Goal: Task Accomplishment & Management: Use online tool/utility

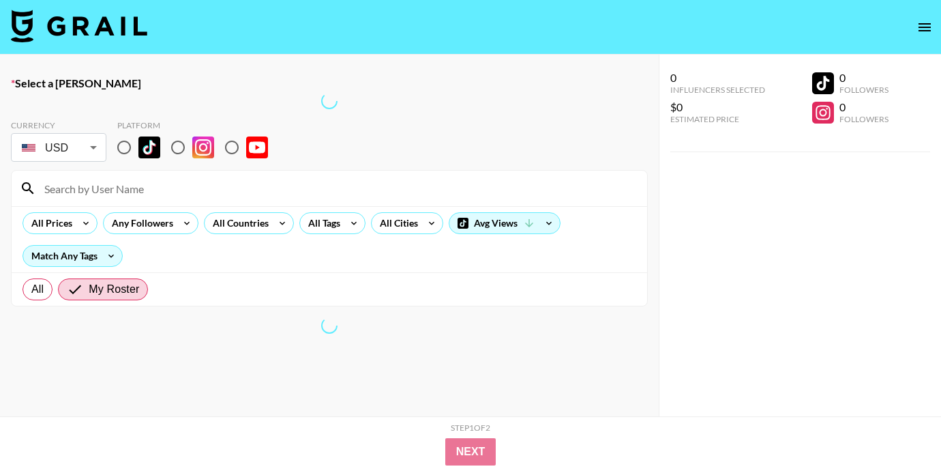
click at [927, 29] on icon "open drawer" at bounding box center [925, 27] width 16 height 16
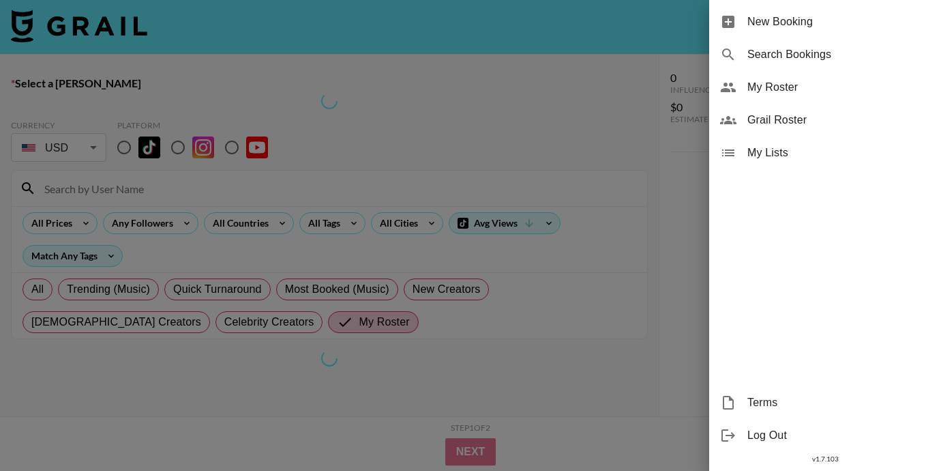
click at [430, 89] on div at bounding box center [470, 235] width 941 height 471
click at [84, 14] on div at bounding box center [470, 235] width 941 height 471
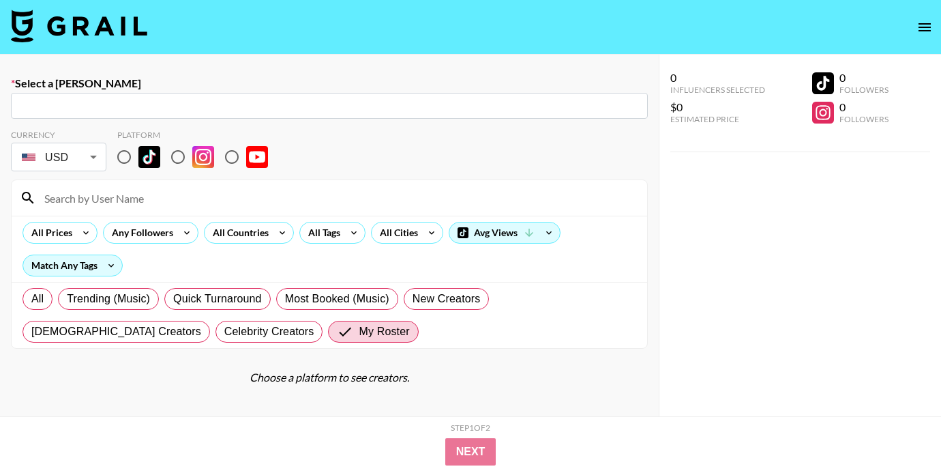
click at [118, 26] on img at bounding box center [79, 26] width 136 height 33
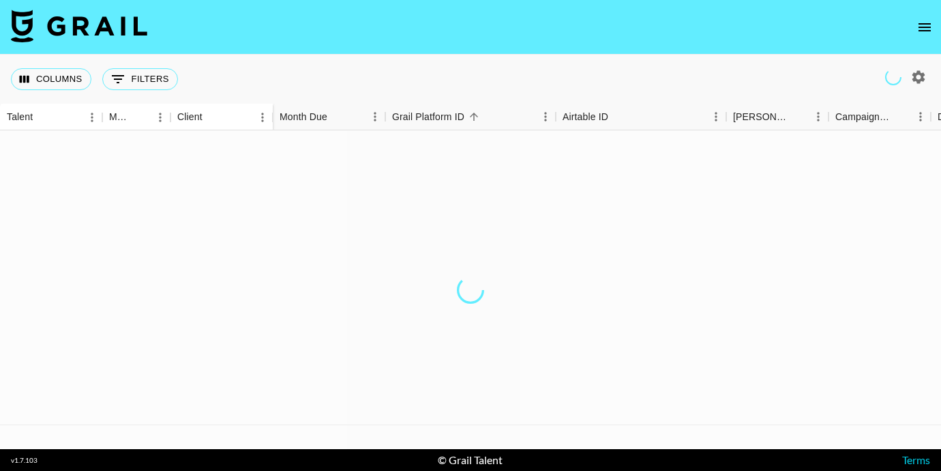
click at [320, 69] on div "Columns 0 Filters + Booking" at bounding box center [470, 79] width 941 height 49
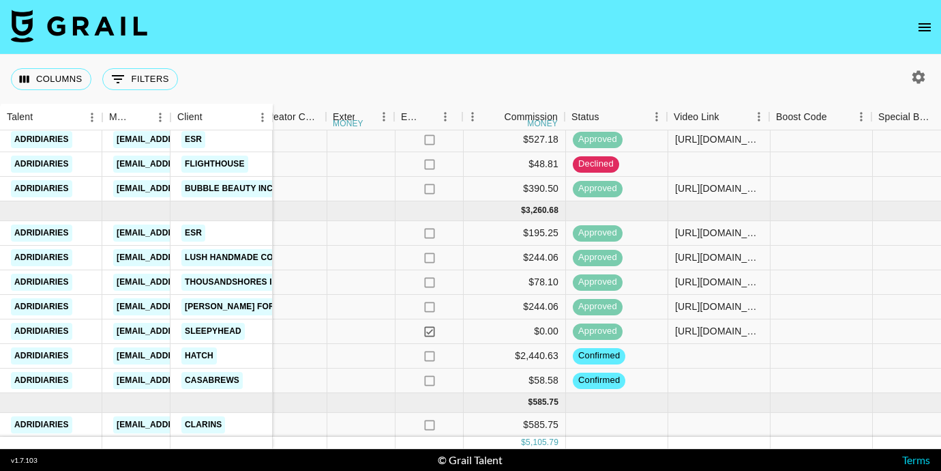
scroll to position [91, 1152]
click at [716, 375] on div at bounding box center [718, 380] width 102 height 25
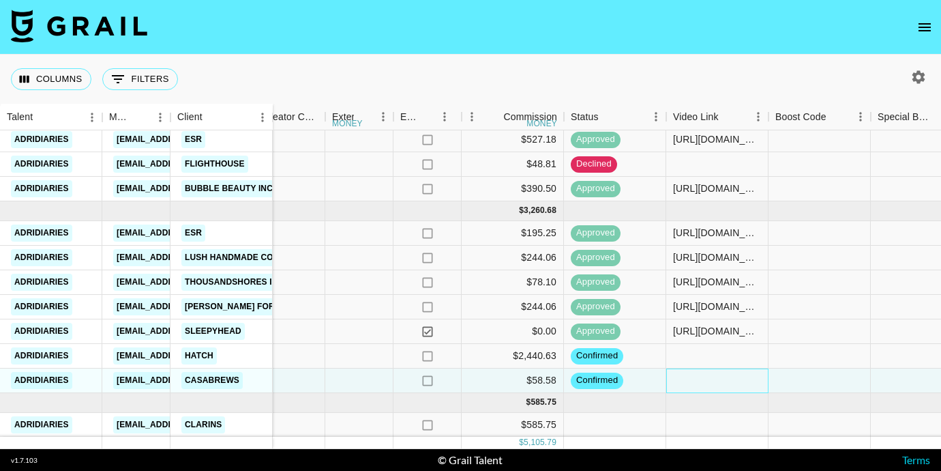
click at [716, 375] on div at bounding box center [718, 380] width 102 height 25
type input "[URL][DOMAIN_NAME]"
click at [800, 375] on div at bounding box center [820, 380] width 102 height 25
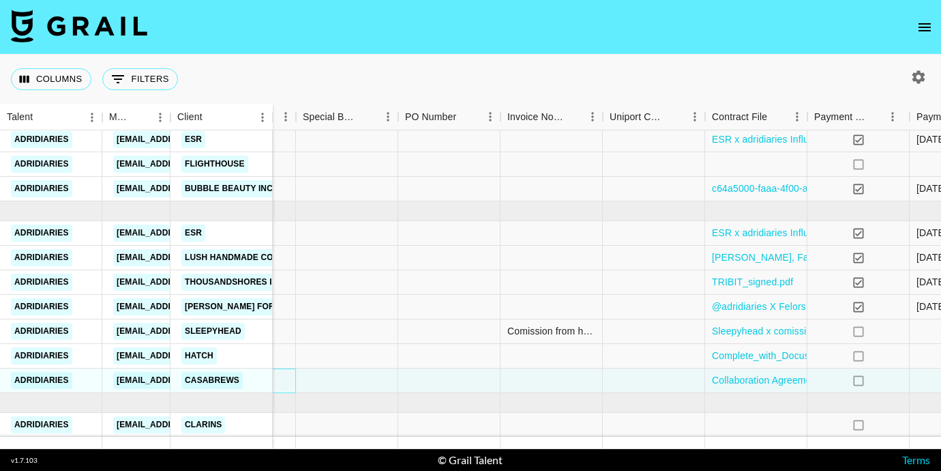
scroll to position [91, 1955]
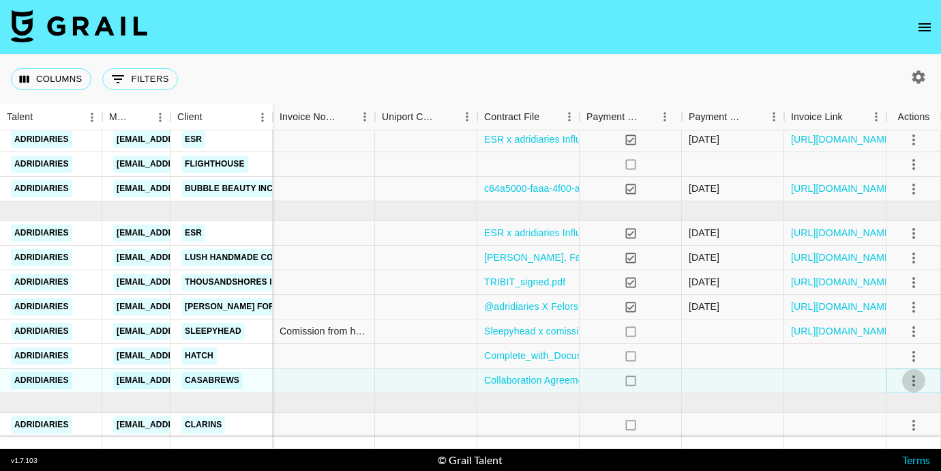
click at [911, 377] on icon "select merge strategy" at bounding box center [914, 381] width 16 height 16
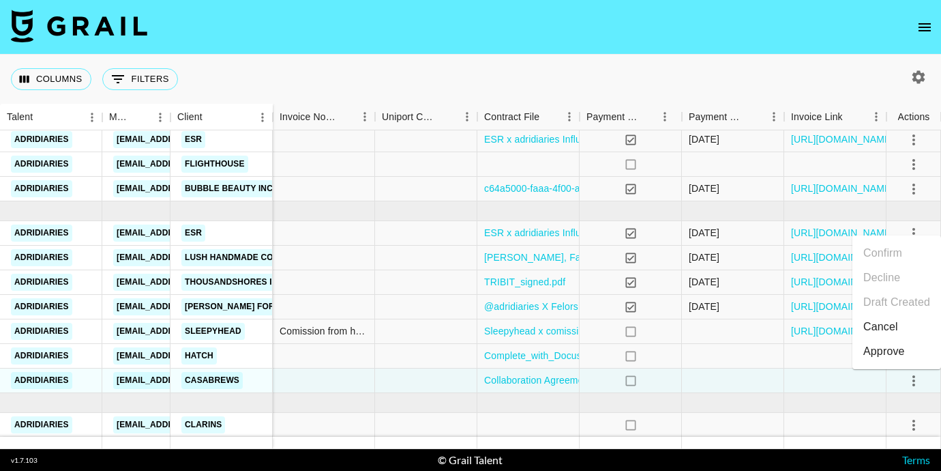
click at [893, 355] on div "Approve" at bounding box center [885, 351] width 42 height 16
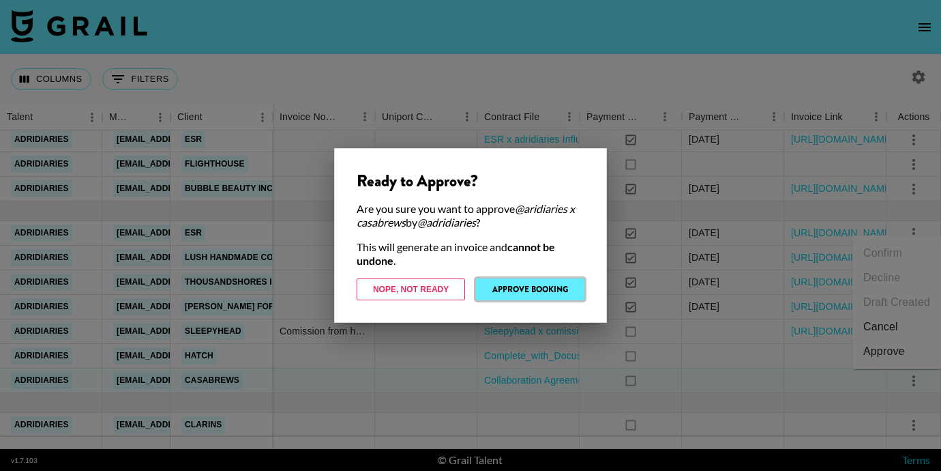
click at [553, 284] on button "Approve Booking" at bounding box center [530, 289] width 108 height 22
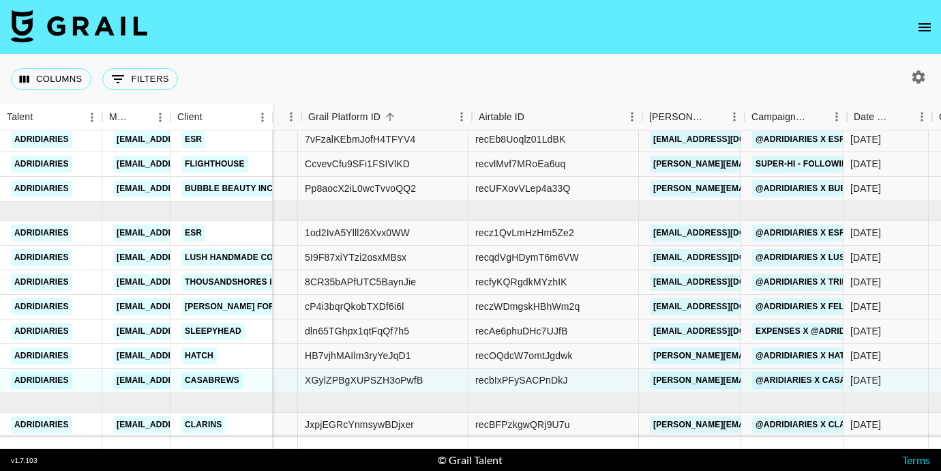
scroll to position [91, 84]
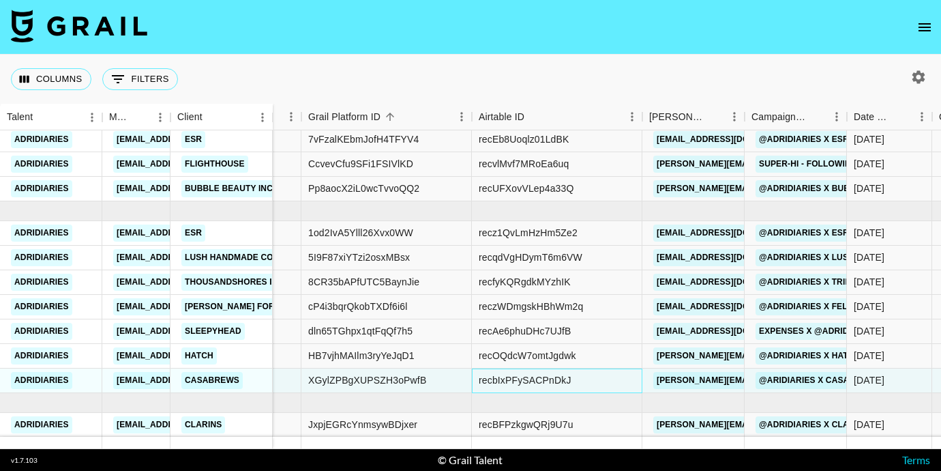
click at [554, 377] on div "recbIxPFySACPnDkJ" at bounding box center [525, 380] width 93 height 14
drag, startPoint x: 572, startPoint y: 380, endPoint x: 477, endPoint y: 381, distance: 95.5
click at [477, 381] on div "recbIxPFySACPnDkJ" at bounding box center [557, 380] width 171 height 25
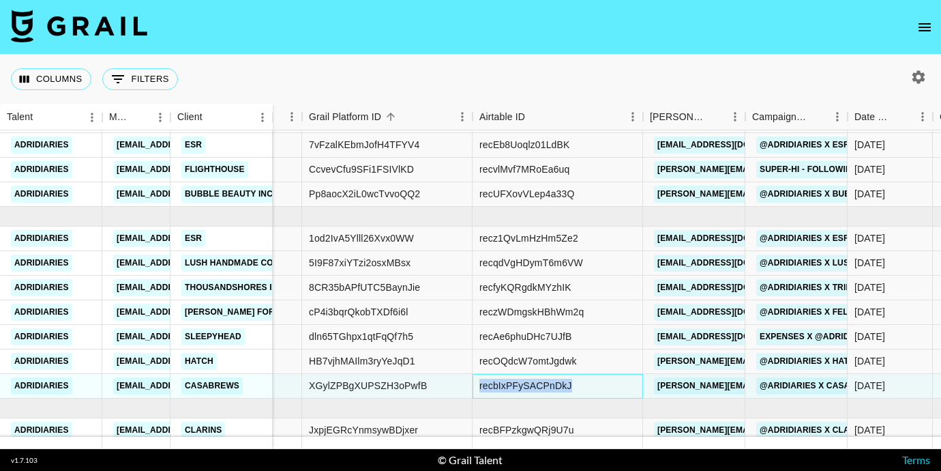
copy div "recbIxPFySACPnDkJ"
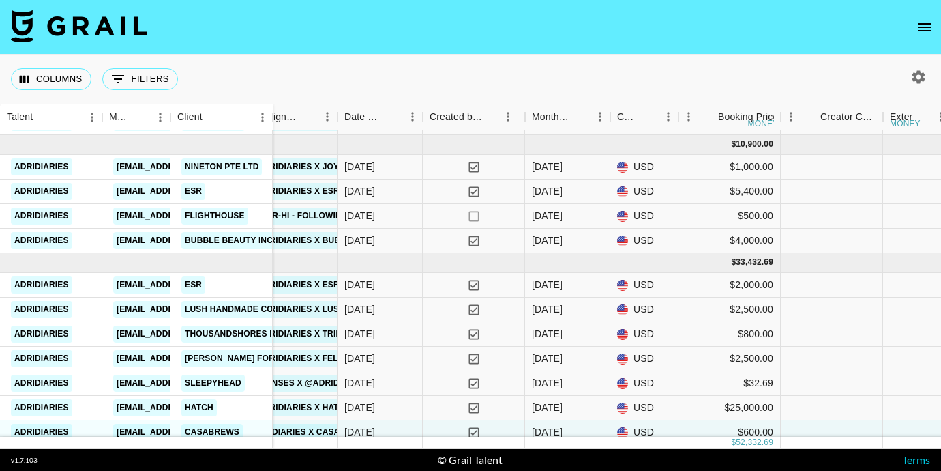
scroll to position [0, 594]
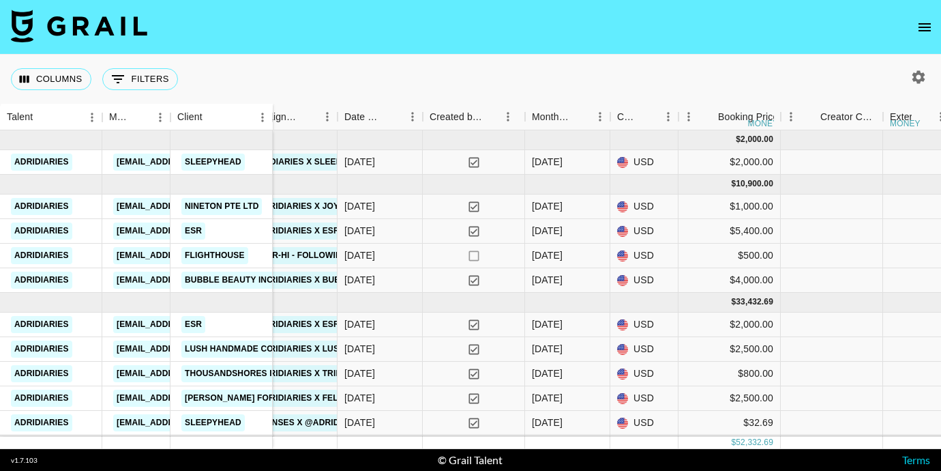
click at [920, 78] on icon "button" at bounding box center [919, 77] width 16 height 16
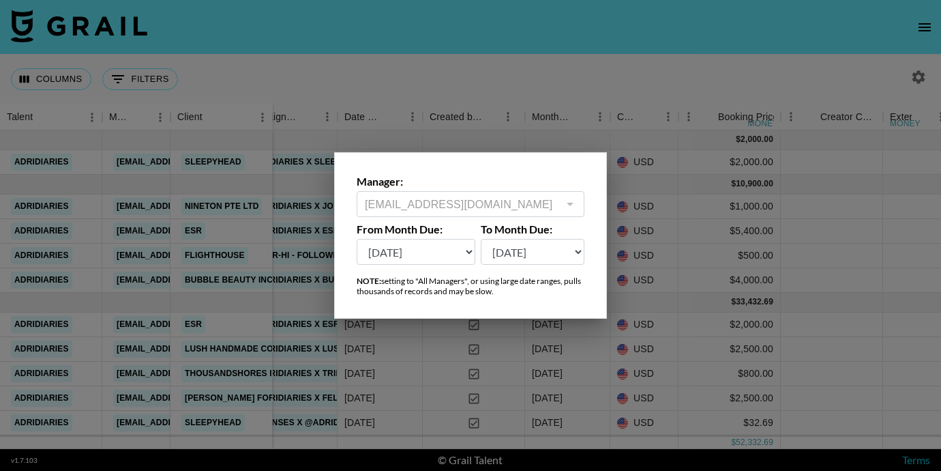
click at [409, 257] on select "[DATE] Aug '[DATE] Jun '[DATE] Apr '[DATE] Feb '[DATE] Dec '[DATE] Oct '[DATE] …" at bounding box center [416, 252] width 119 height 26
select select "[DATE]"
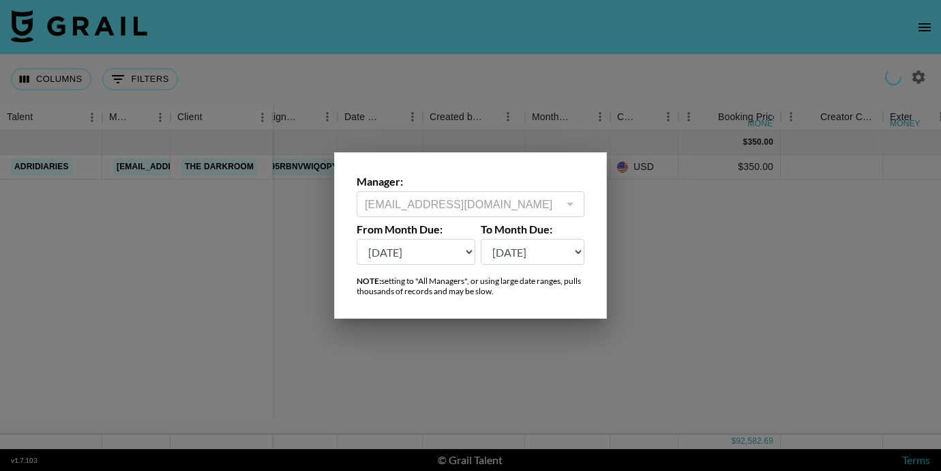
click at [389, 385] on div at bounding box center [470, 235] width 941 height 471
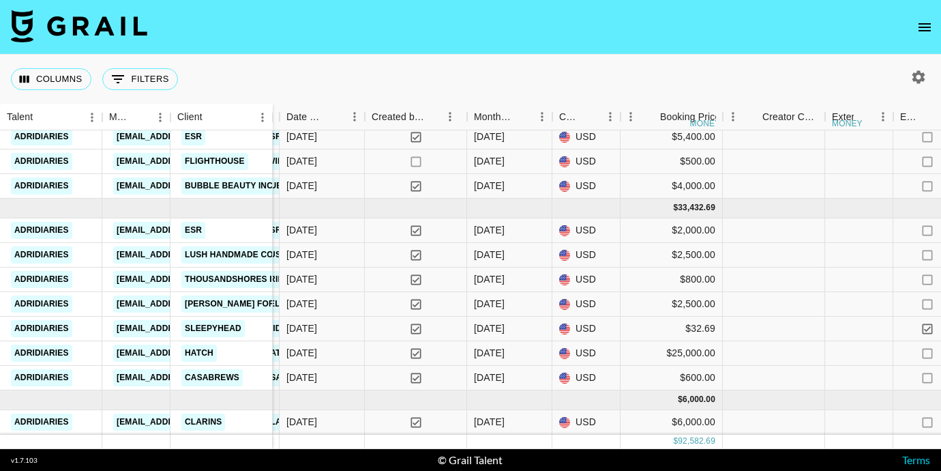
scroll to position [606, 896]
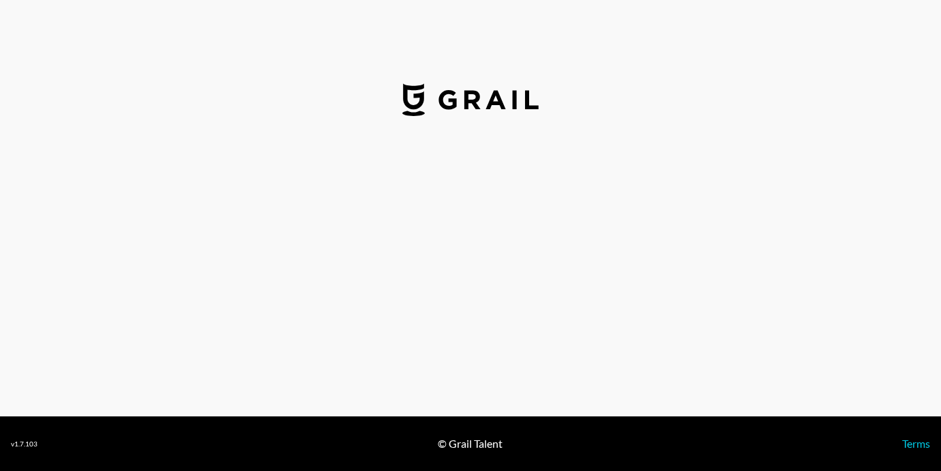
select select "USD"
